Goal: Use online tool/utility: Utilize a website feature to perform a specific function

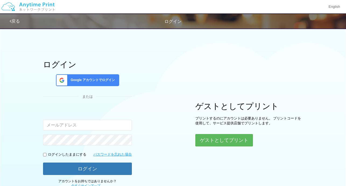
click at [109, 79] on span "Google アカウントでログイン" at bounding box center [91, 80] width 47 height 5
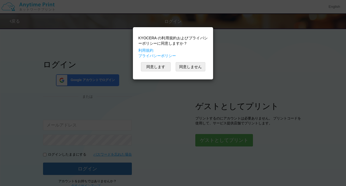
click at [109, 79] on div "KYOCERA の利用規約およびプライバシーポリシーに同意しますか？ 利用規約 プライバシーポリシー 同意します 同意しません" at bounding box center [173, 93] width 346 height 186
click at [157, 66] on button "同意します" at bounding box center [156, 66] width 30 height 9
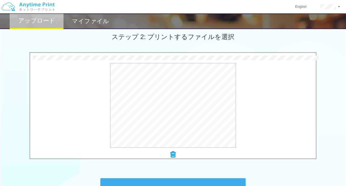
scroll to position [189, 0]
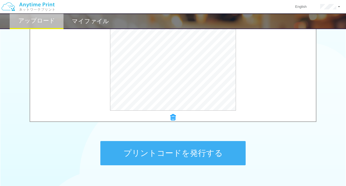
click at [160, 155] on button "プリントコードを発行する" at bounding box center [172, 153] width 145 height 24
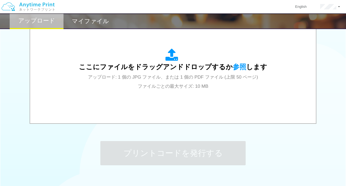
scroll to position [0, 0]
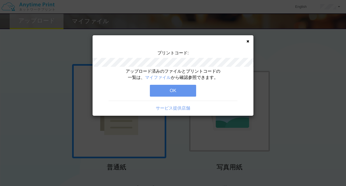
click at [159, 91] on button "OK" at bounding box center [173, 91] width 46 height 12
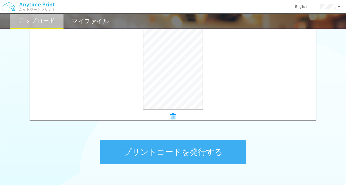
scroll to position [208, 0]
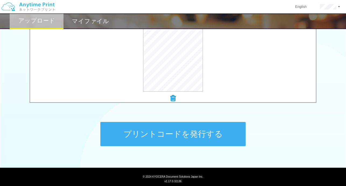
click at [162, 147] on div "プリントコードを発行する" at bounding box center [172, 134] width 161 height 56
click at [163, 135] on button "プリントコードを発行する" at bounding box center [172, 134] width 145 height 24
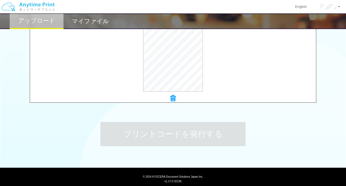
scroll to position [0, 0]
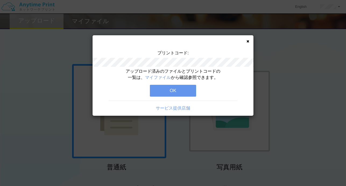
click at [184, 91] on button "OK" at bounding box center [173, 91] width 46 height 12
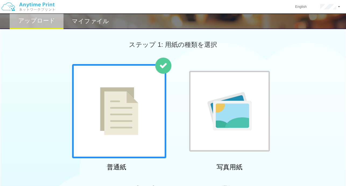
click at [83, 25] on div "マイファイル" at bounding box center [90, 21] width 54 height 16
